Goal: Task Accomplishment & Management: Use online tool/utility

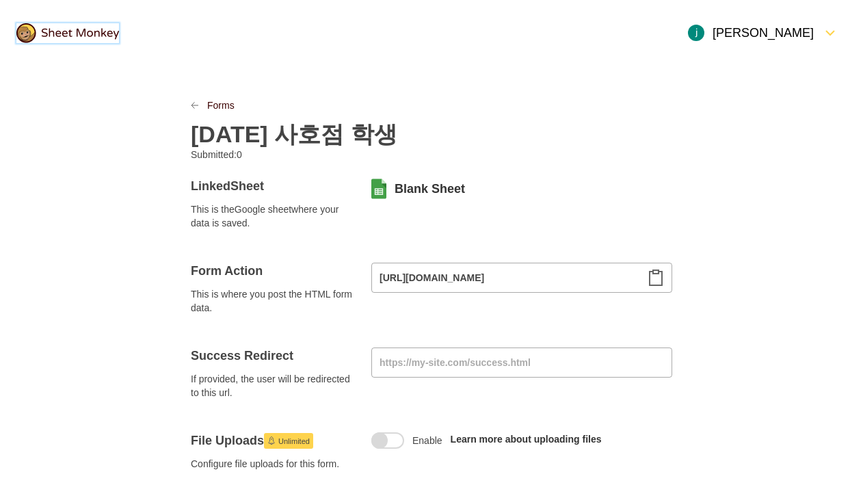
click at [103, 36] on img at bounding box center [67, 33] width 103 height 20
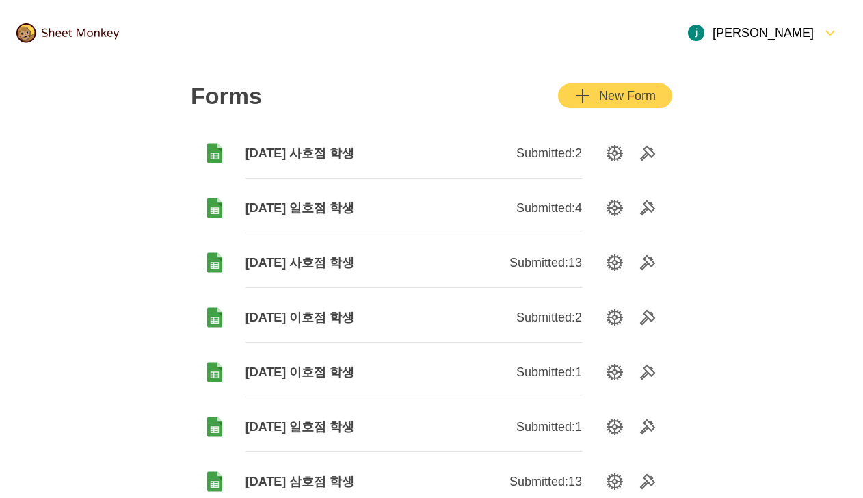
click at [646, 99] on div "New Form" at bounding box center [614, 95] width 81 height 16
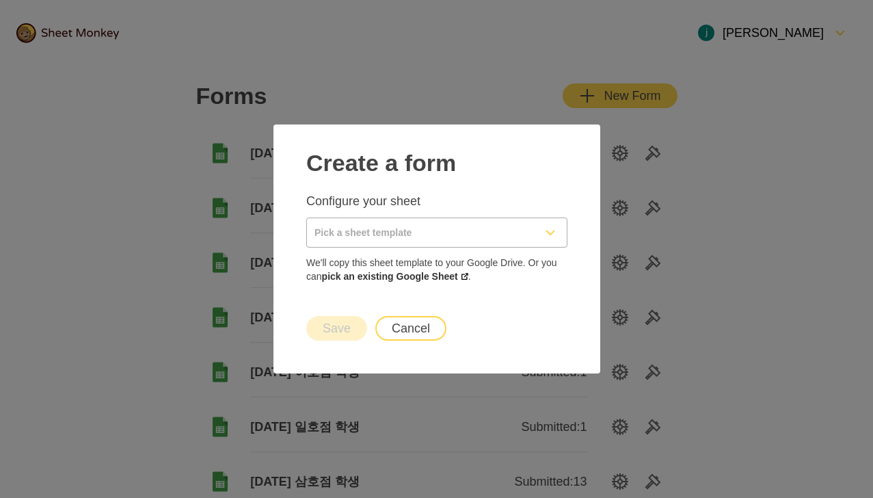
click at [522, 222] on input "Pick a sheet template" at bounding box center [420, 232] width 227 height 29
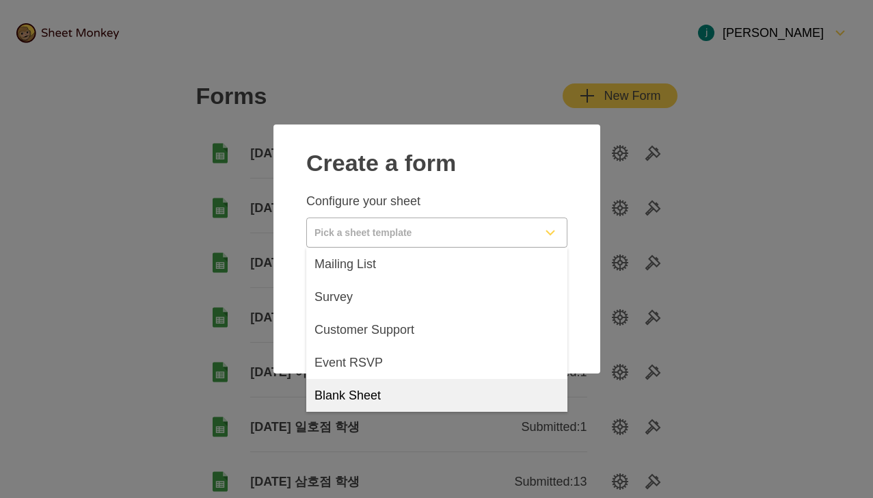
click at [405, 394] on div "Blank Sheet" at bounding box center [436, 395] width 261 height 33
type input "Blank Sheet"
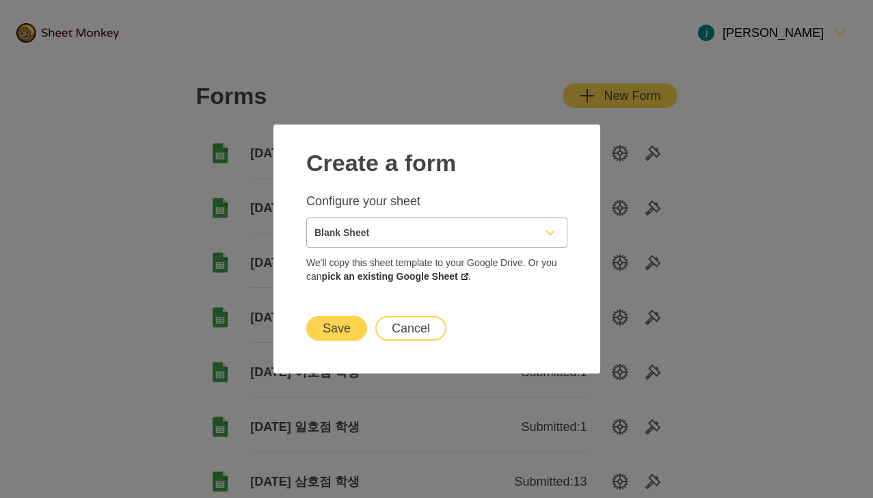
click at [338, 340] on div "Save Cancel" at bounding box center [437, 327] width 294 height 57
click at [338, 338] on button "Save" at bounding box center [336, 328] width 61 height 25
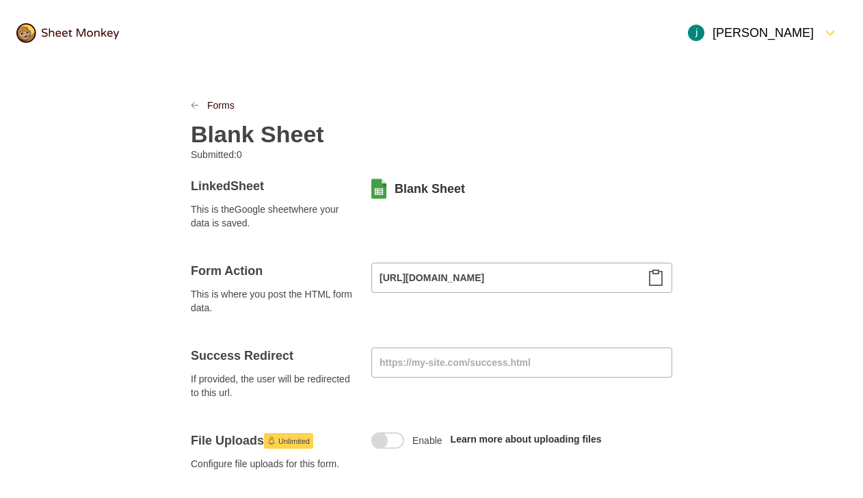
click at [266, 135] on h2 "Blank Sheet" at bounding box center [257, 133] width 133 height 27
click at [656, 278] on icon "Clipboard" at bounding box center [655, 277] width 16 height 16
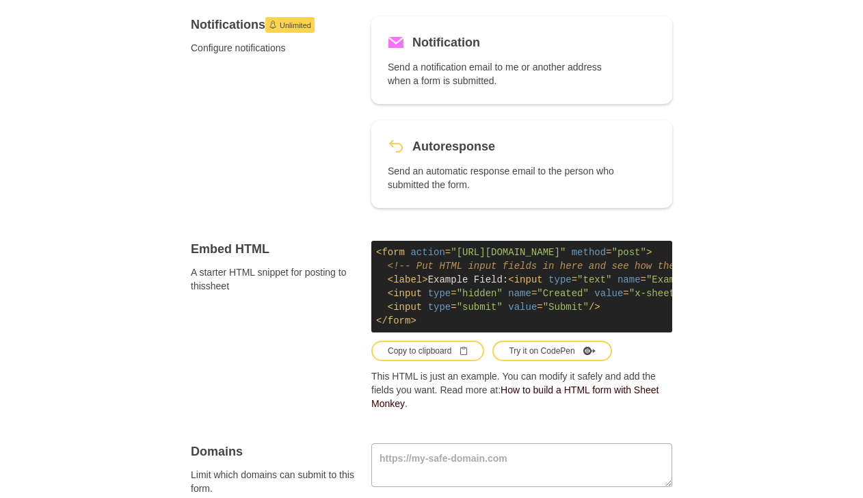
scroll to position [796, 0]
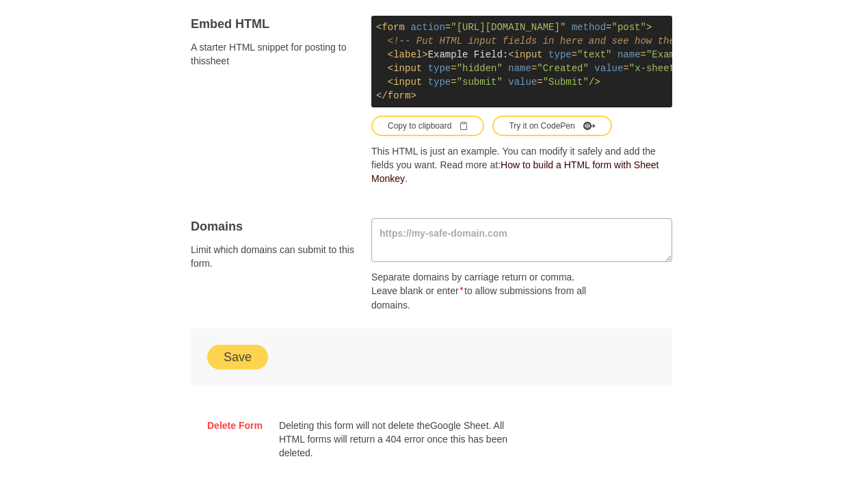
click at [249, 362] on button "Save" at bounding box center [237, 357] width 61 height 25
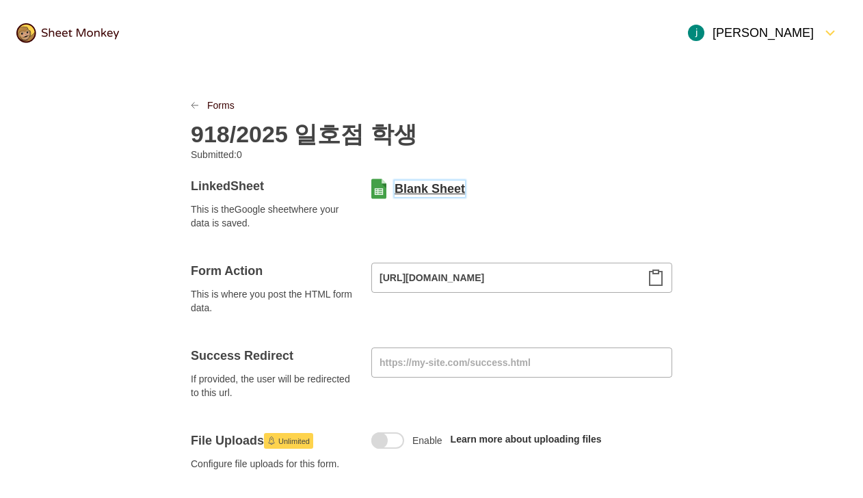
click at [426, 185] on link "Blank Sheet" at bounding box center [429, 188] width 70 height 16
click at [277, 129] on h2 "918/2025 일호점 학생" at bounding box center [304, 133] width 226 height 27
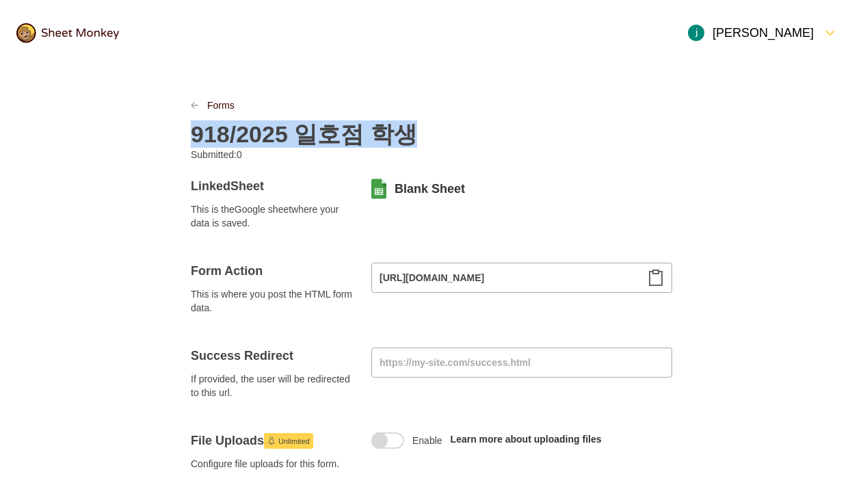
click at [277, 129] on h2 "918/2025 일호점 학생" at bounding box center [304, 133] width 226 height 27
copy h2 "918/2025 일호점 학생"
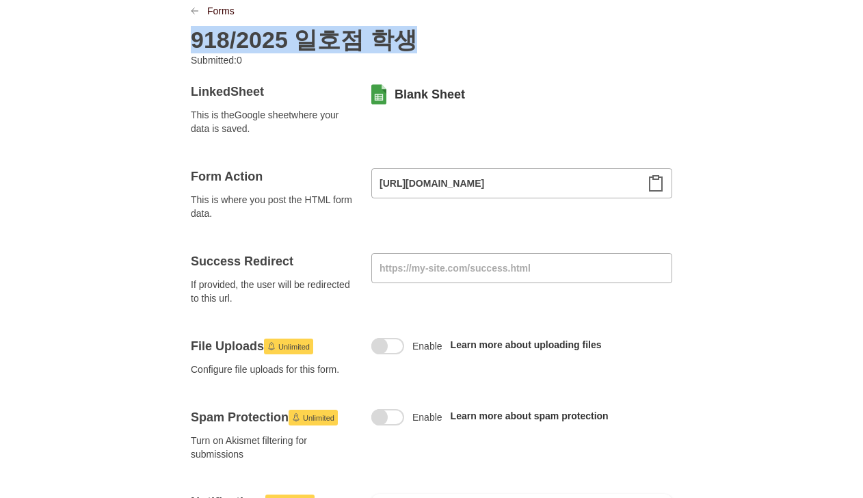
scroll to position [55, 0]
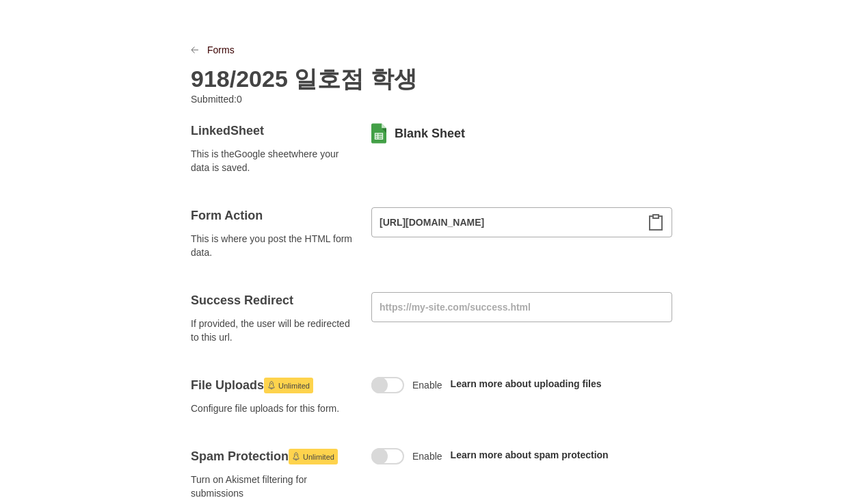
click at [225, 60] on div "918/2025 일호점 학생" at bounding box center [431, 75] width 481 height 36
click at [213, 78] on h2 "918/2025 일호점 학생" at bounding box center [304, 78] width 226 height 27
click at [209, 79] on h2 "918/2025 일호점 학생" at bounding box center [304, 78] width 226 height 27
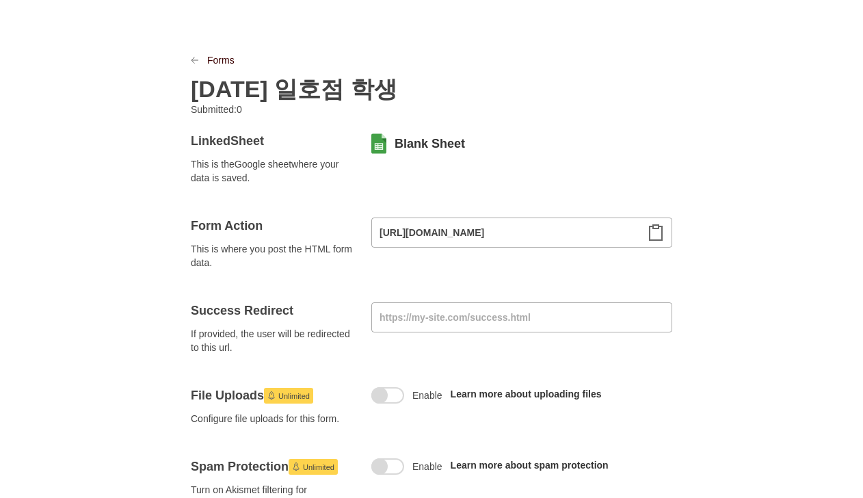
scroll to position [0, 0]
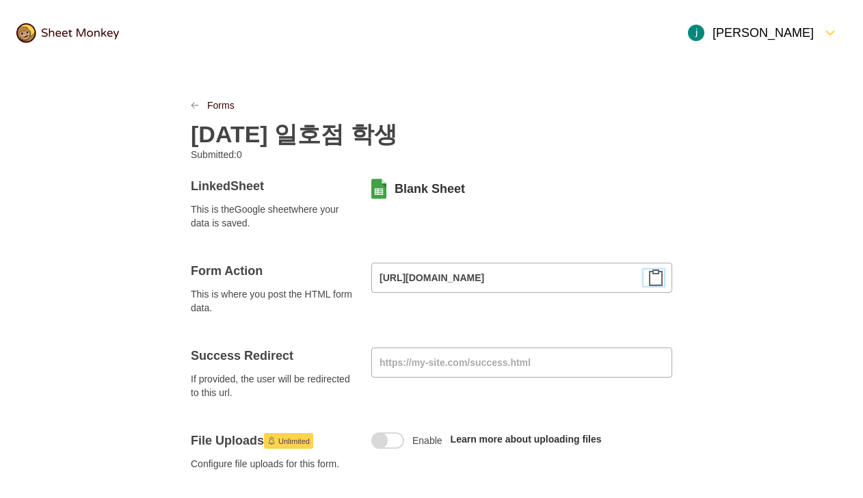
click at [662, 281] on icon "Clipboard" at bounding box center [655, 277] width 12 height 15
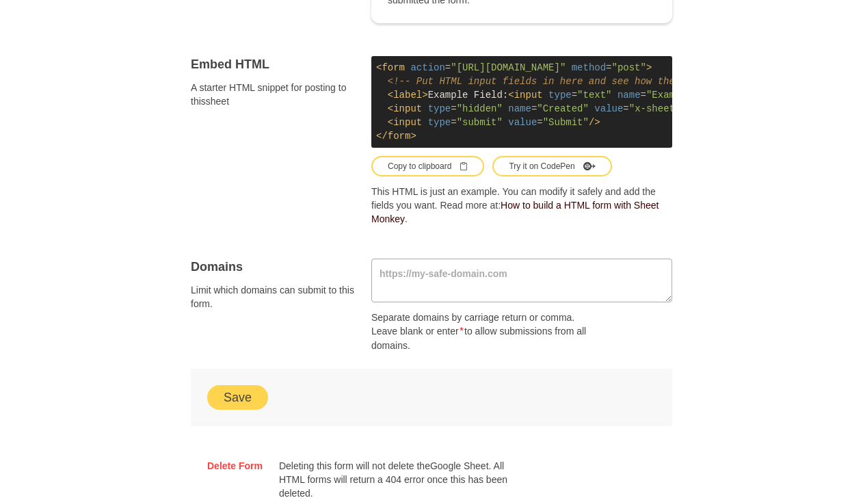
click at [250, 409] on button "Save" at bounding box center [237, 397] width 61 height 25
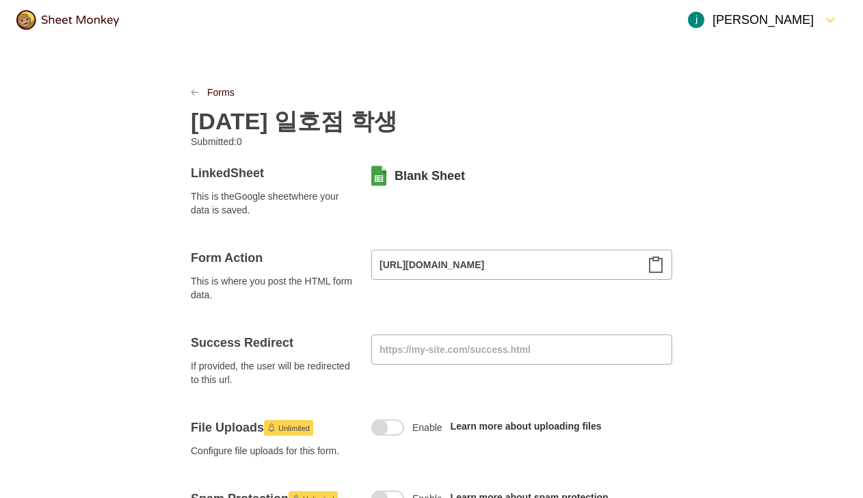
scroll to position [0, 0]
